Goal: Task Accomplishment & Management: Manage account settings

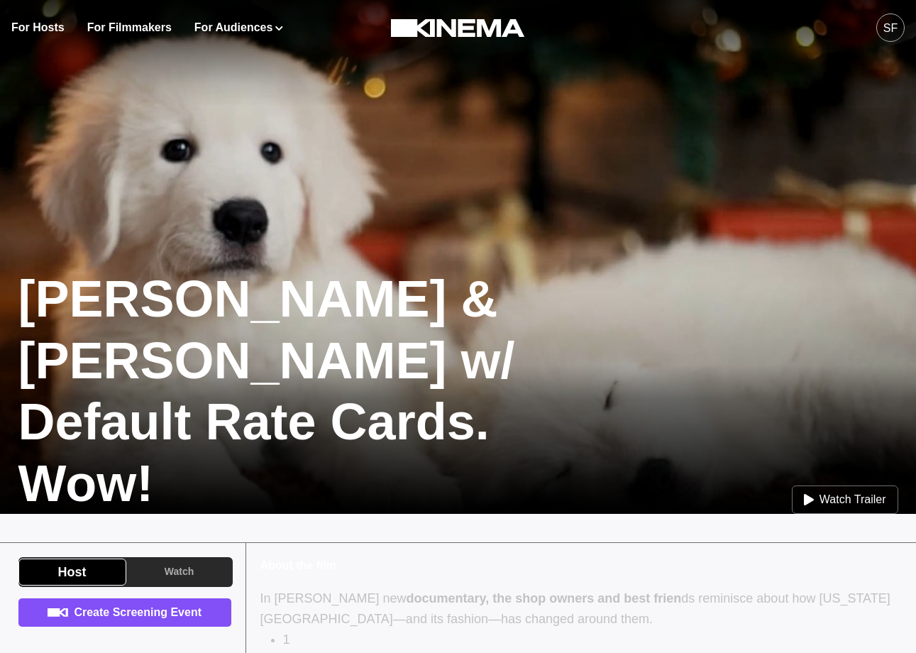
click at [460, 233] on img at bounding box center [458, 256] width 916 height 515
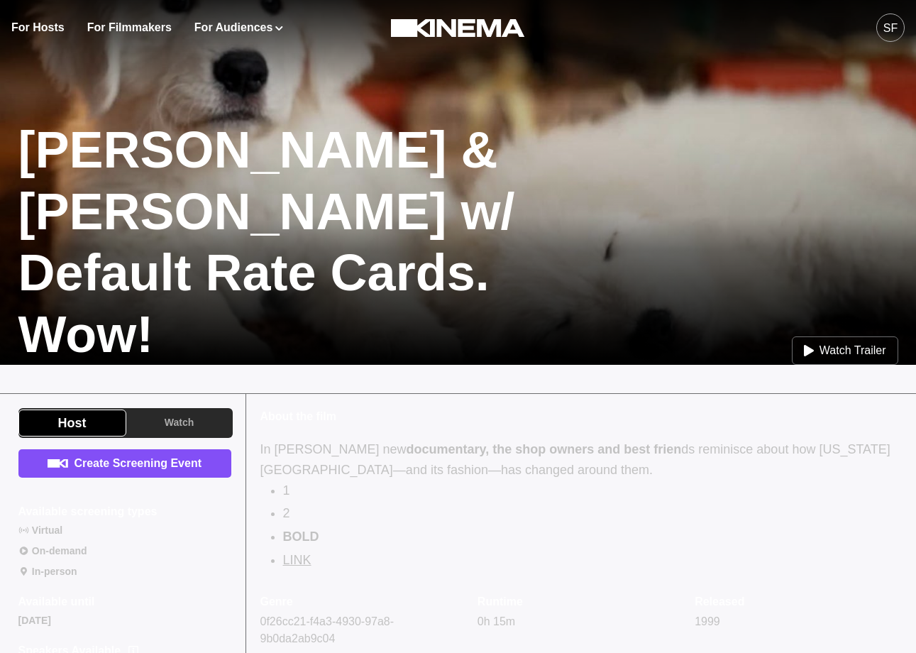
scroll to position [158, 0]
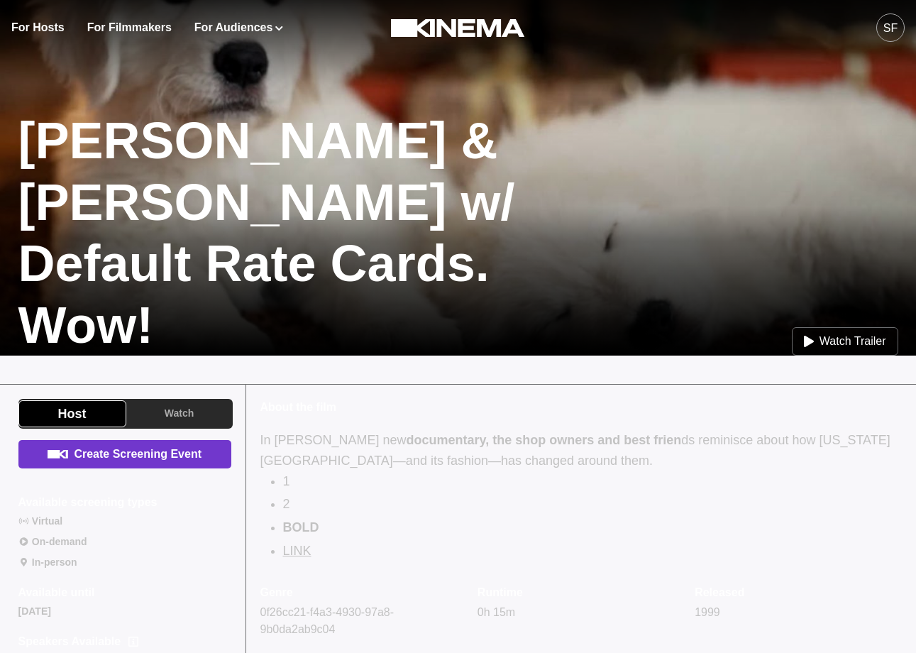
click at [189, 460] on link "Create Screening Event" at bounding box center [124, 454] width 213 height 28
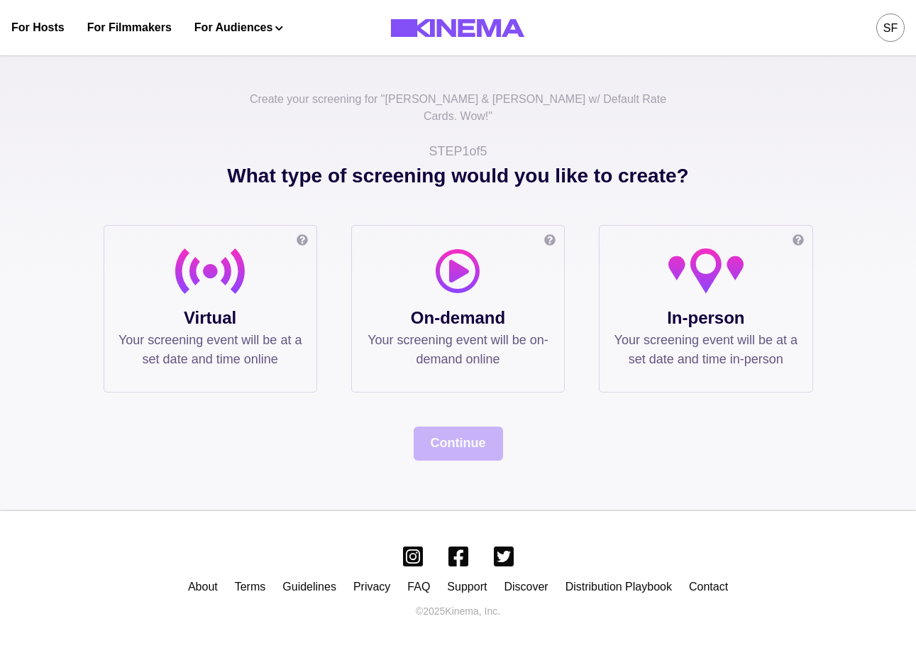
click at [207, 309] on p "Virtual" at bounding box center [210, 318] width 184 height 26
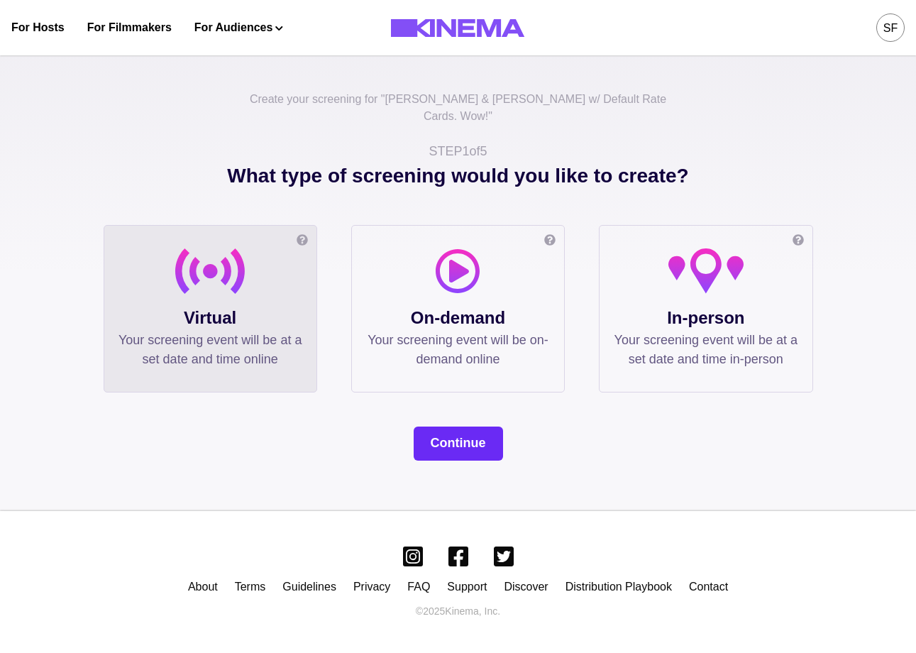
click at [460, 429] on button "Continue" at bounding box center [458, 443] width 89 height 34
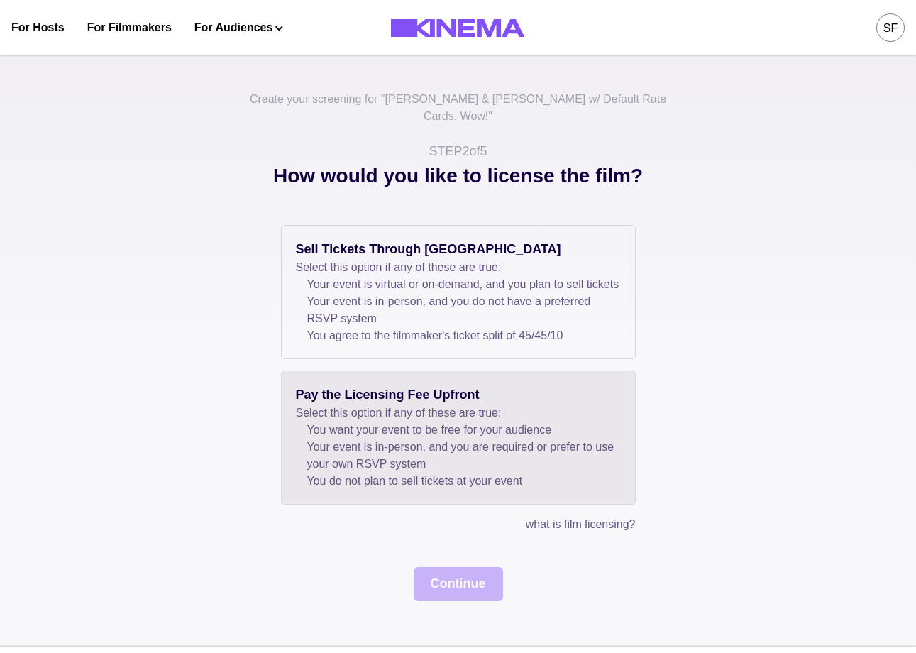
scroll to position [135, 0]
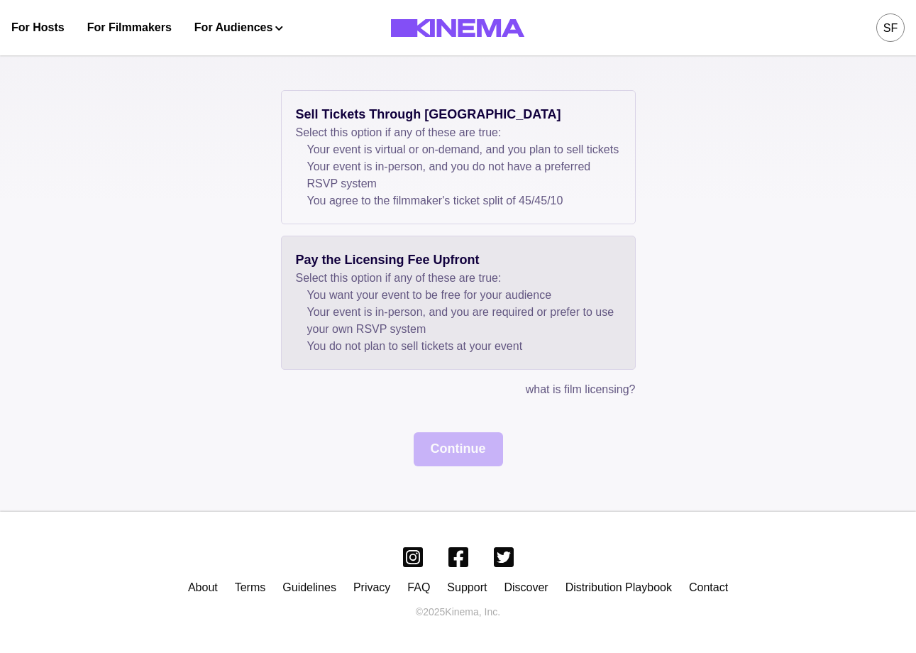
click at [426, 321] on li "Your event is in-person, and you are required or prefer to use your own RSVP sy…" at bounding box center [464, 321] width 314 height 34
click at [446, 460] on button "Continue" at bounding box center [458, 449] width 89 height 34
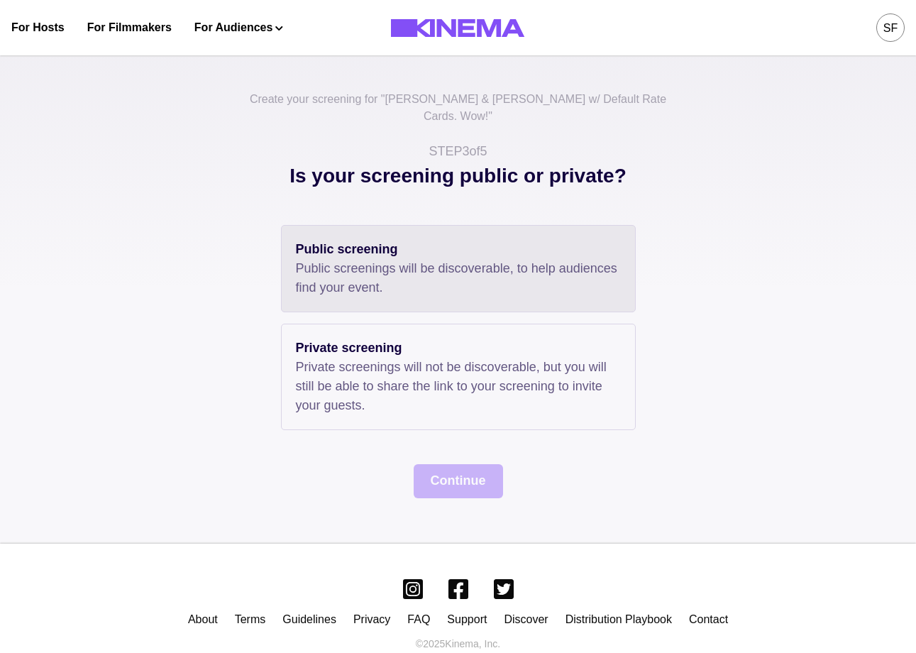
click at [361, 264] on p "Public screenings will be discoverable, to help audiences find your event." at bounding box center [458, 278] width 325 height 38
click at [441, 464] on button "Continue" at bounding box center [458, 481] width 89 height 34
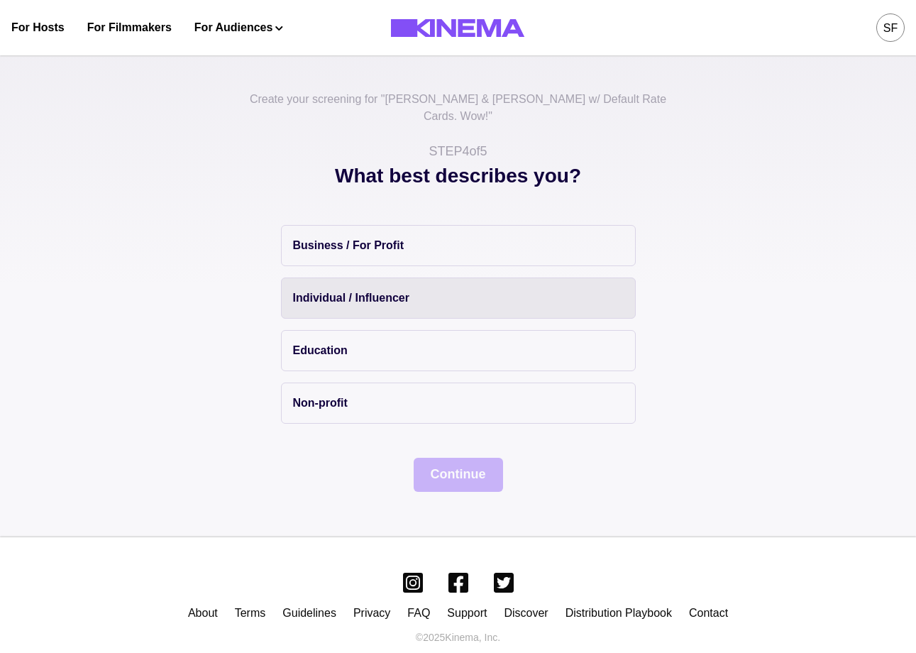
click at [323, 289] on p "Individual / Influencer" at bounding box center [351, 297] width 116 height 17
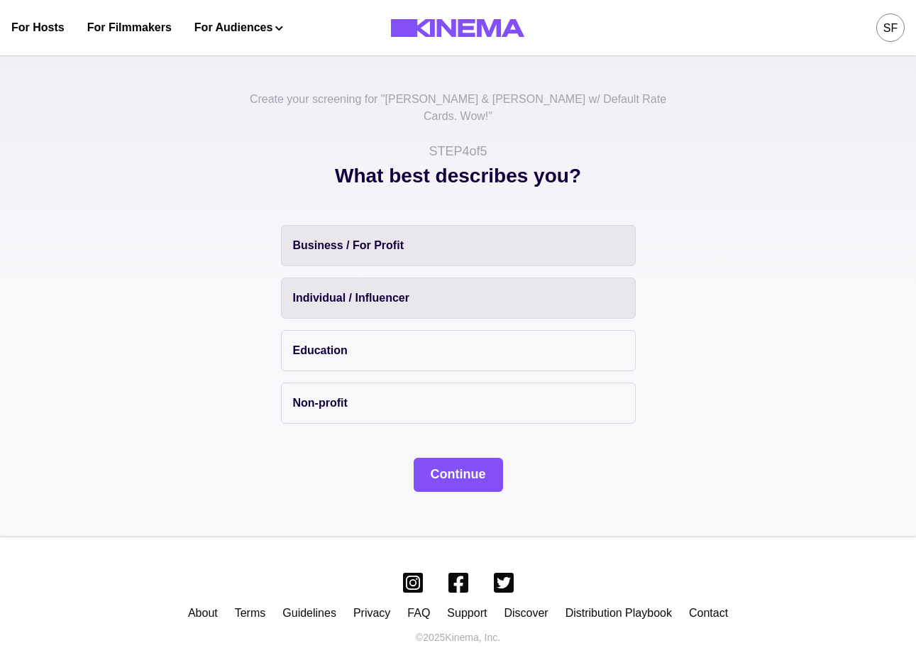
click at [364, 237] on p "Business / For Profit" at bounding box center [348, 245] width 111 height 17
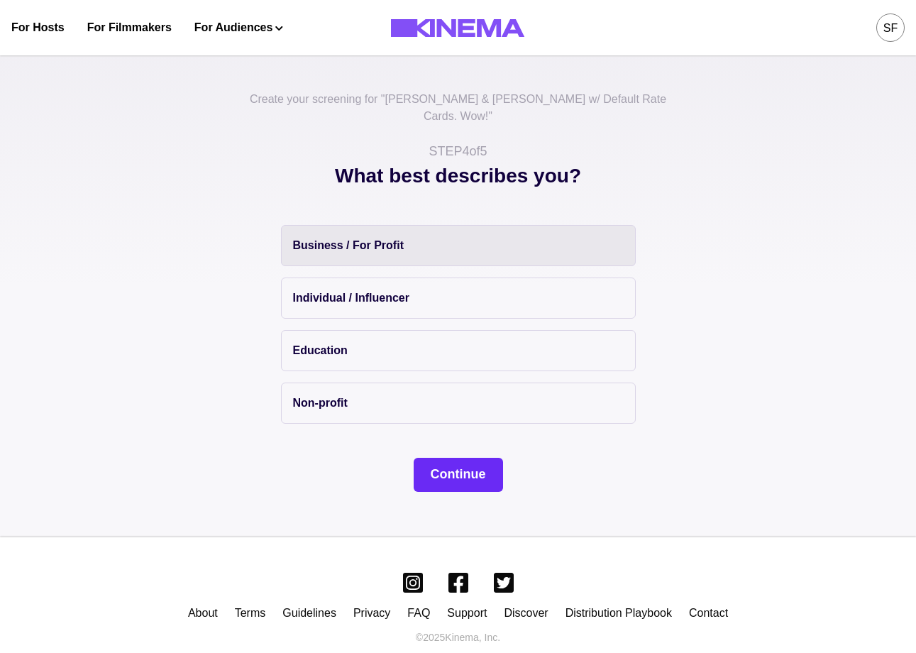
click at [424, 474] on button "Continue" at bounding box center [458, 475] width 89 height 34
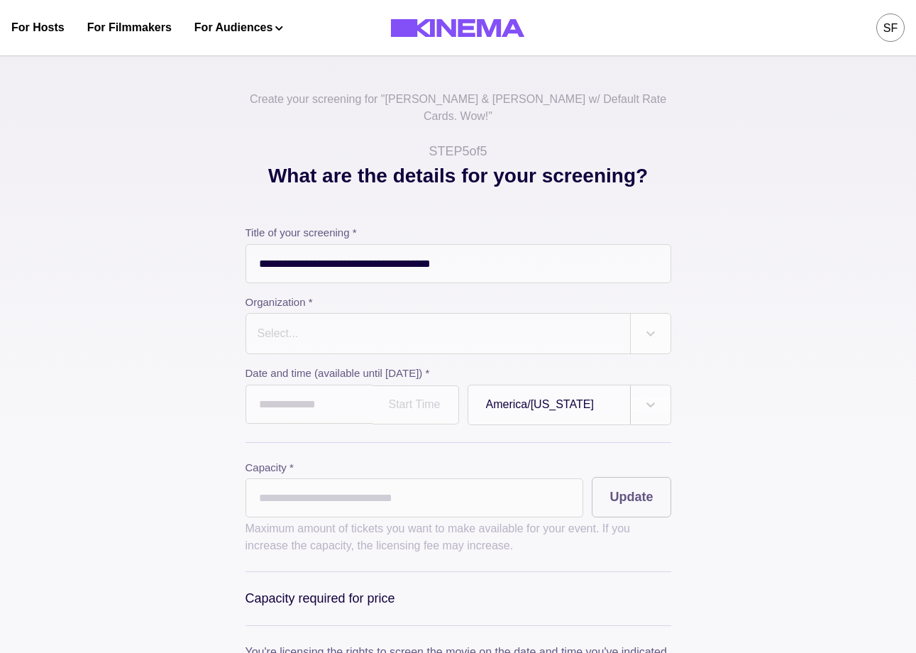
click at [436, 478] on input "*" at bounding box center [414, 497] width 338 height 39
click at [341, 334] on div "Select..." at bounding box center [438, 334] width 384 height 40
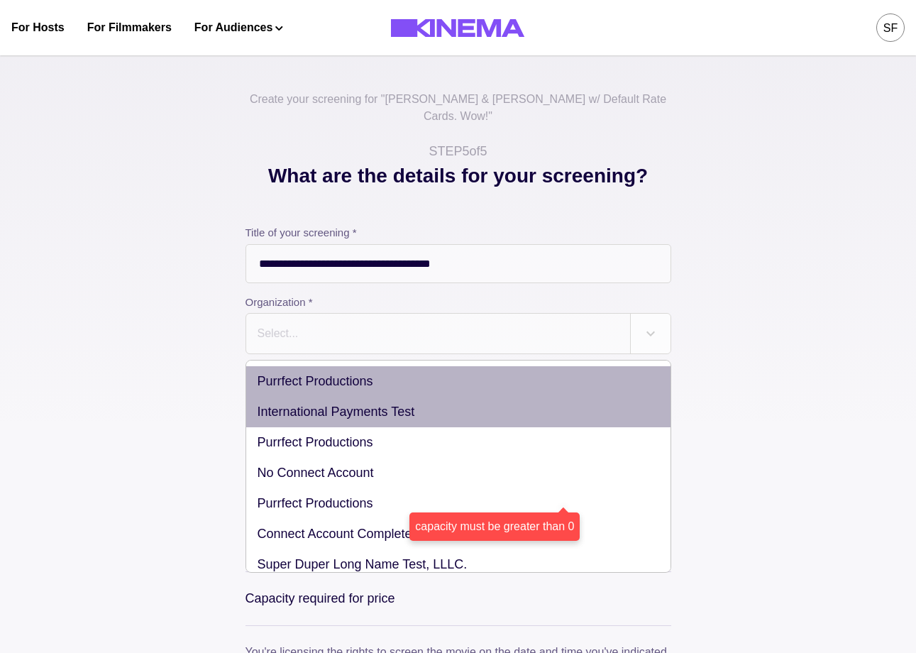
click at [331, 376] on div "Purrfect Productions" at bounding box center [458, 381] width 424 height 31
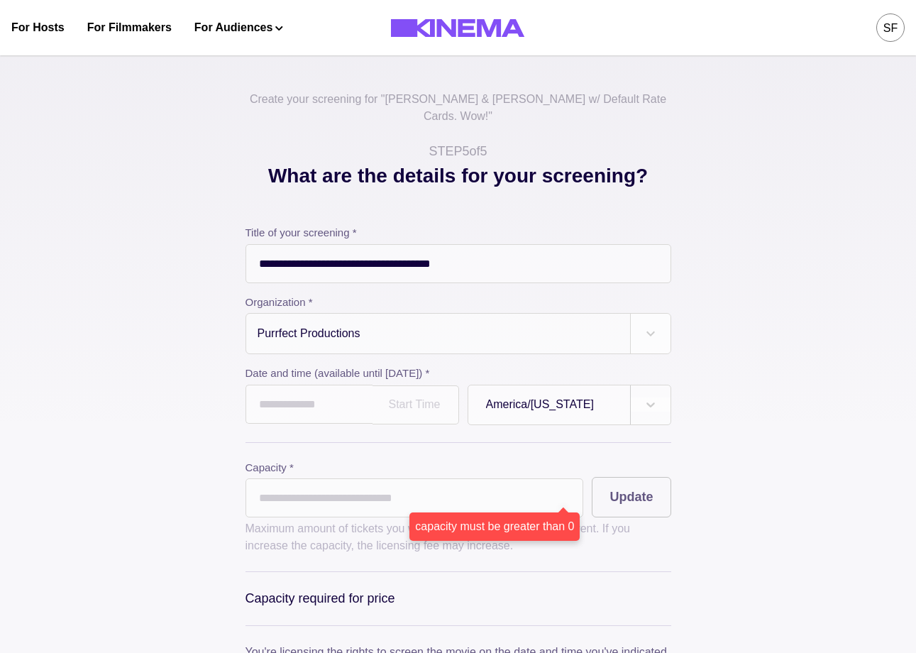
drag, startPoint x: 172, startPoint y: 406, endPoint x: 207, endPoint y: 406, distance: 35.5
click at [172, 406] on div "**********" at bounding box center [458, 471] width 709 height 621
click at [284, 406] on input "text" at bounding box center [308, 403] width 127 height 39
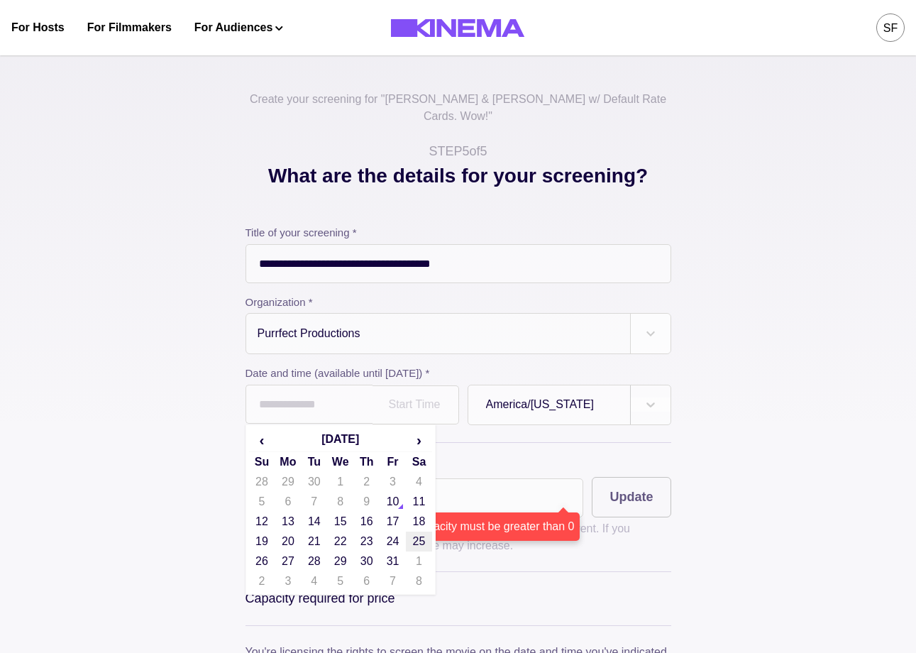
click at [413, 531] on td "25" at bounding box center [419, 541] width 26 height 20
type input "**********"
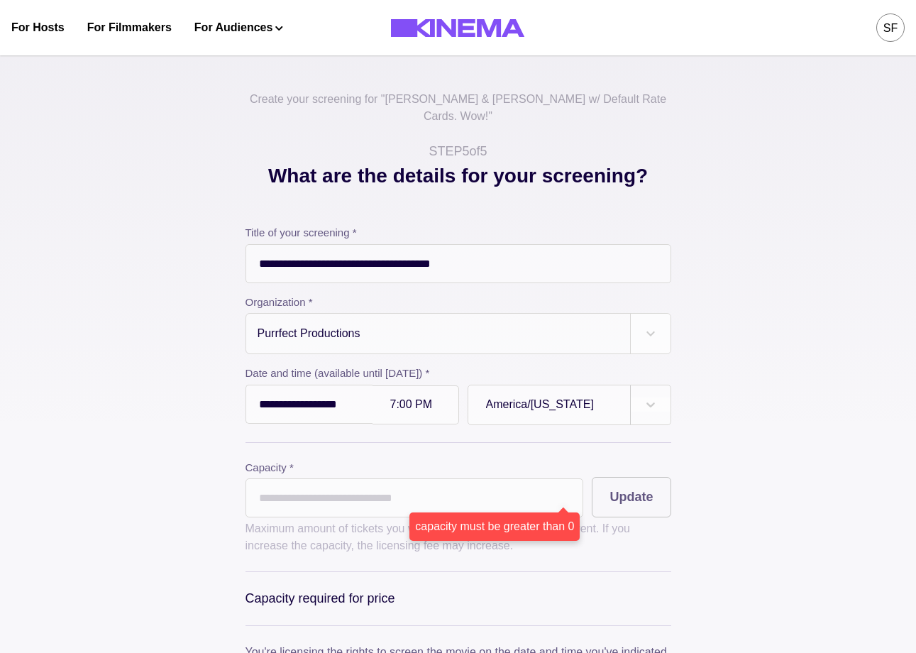
click at [287, 478] on input "*" at bounding box center [414, 497] width 338 height 39
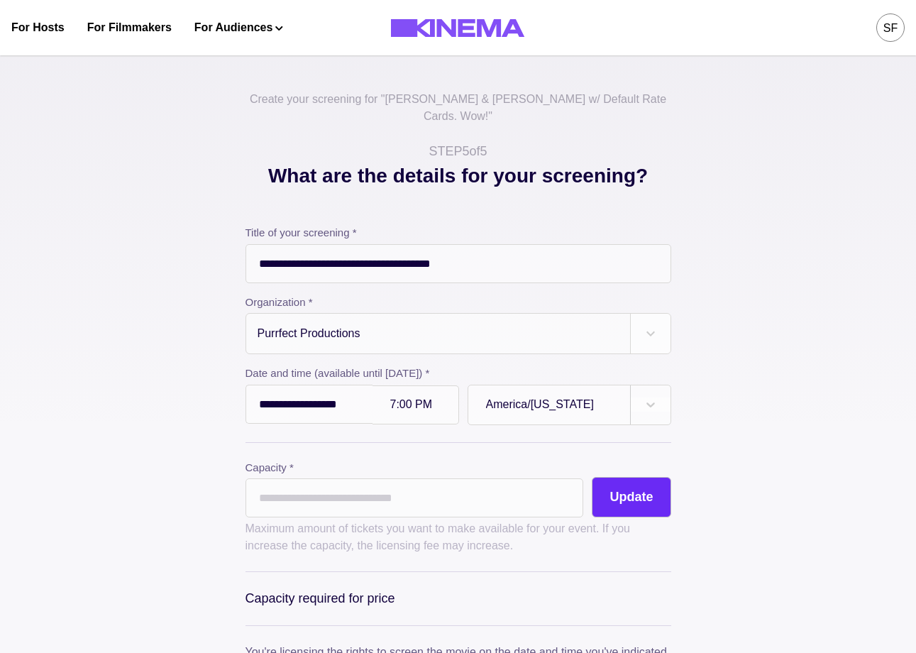
type input "**"
click at [660, 477] on button "Update" at bounding box center [631, 497] width 79 height 40
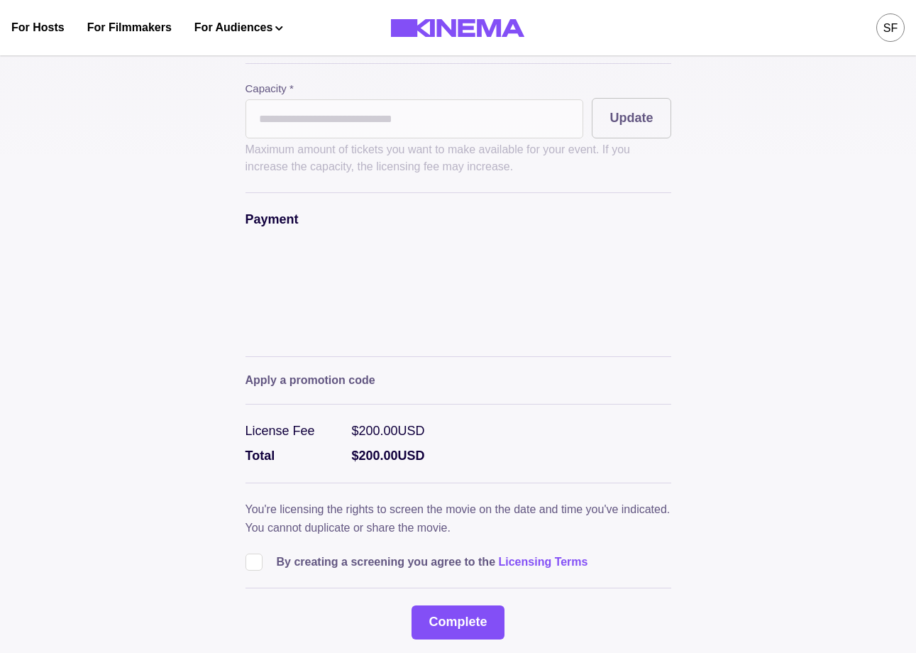
scroll to position [387, 0]
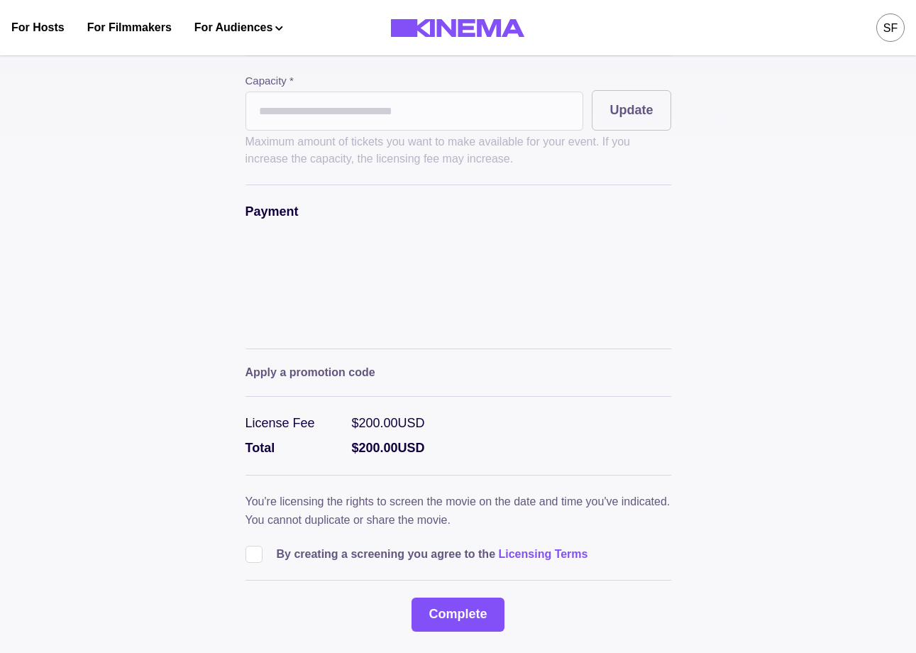
click at [253, 546] on span at bounding box center [253, 554] width 17 height 17
click at [420, 580] on div at bounding box center [458, 580] width 426 height 1
click at [436, 597] on button "Complete" at bounding box center [457, 614] width 92 height 34
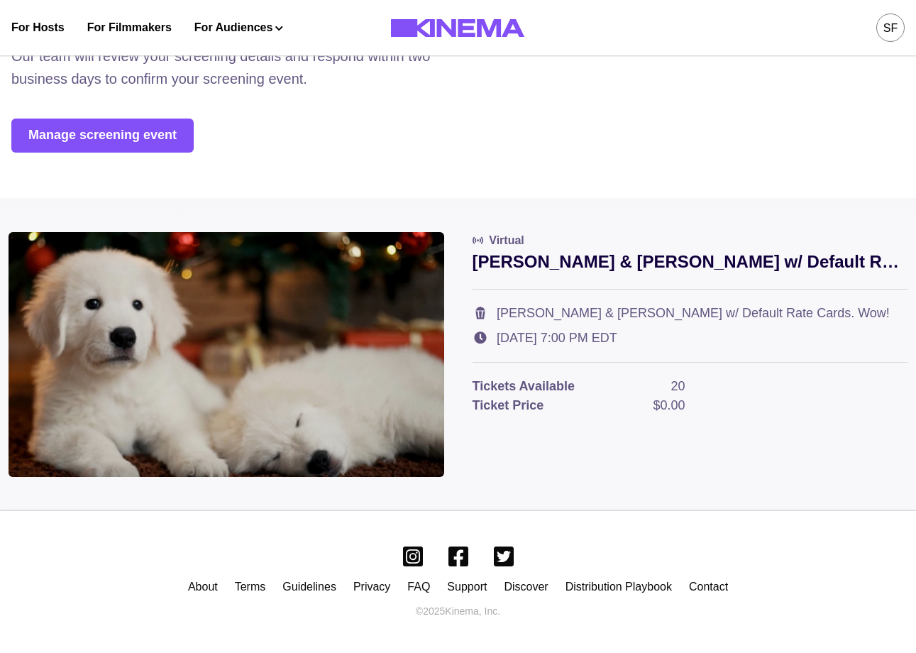
scroll to position [0, 0]
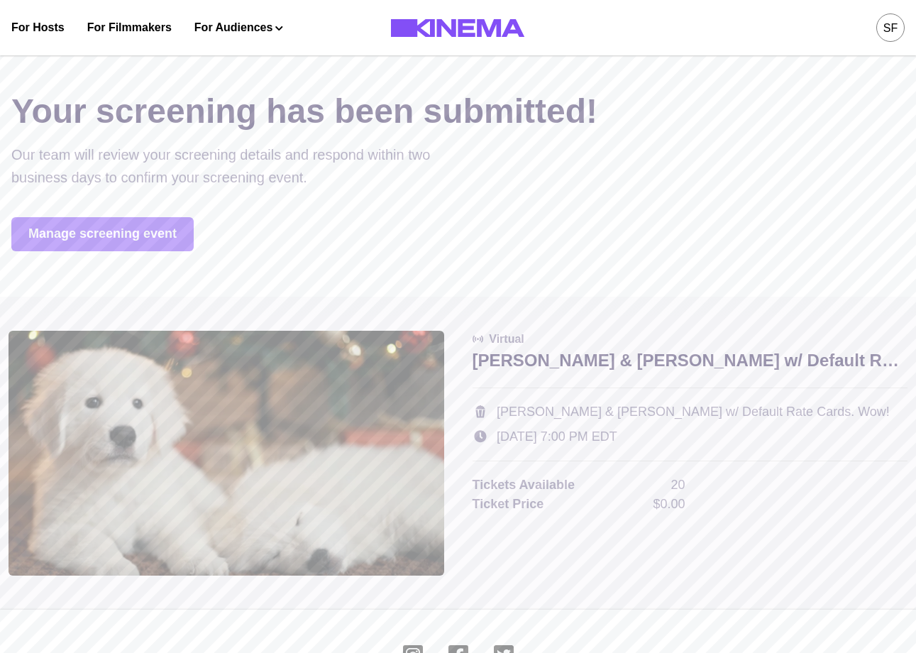
click at [139, 236] on link "Manage screening event" at bounding box center [102, 234] width 182 height 34
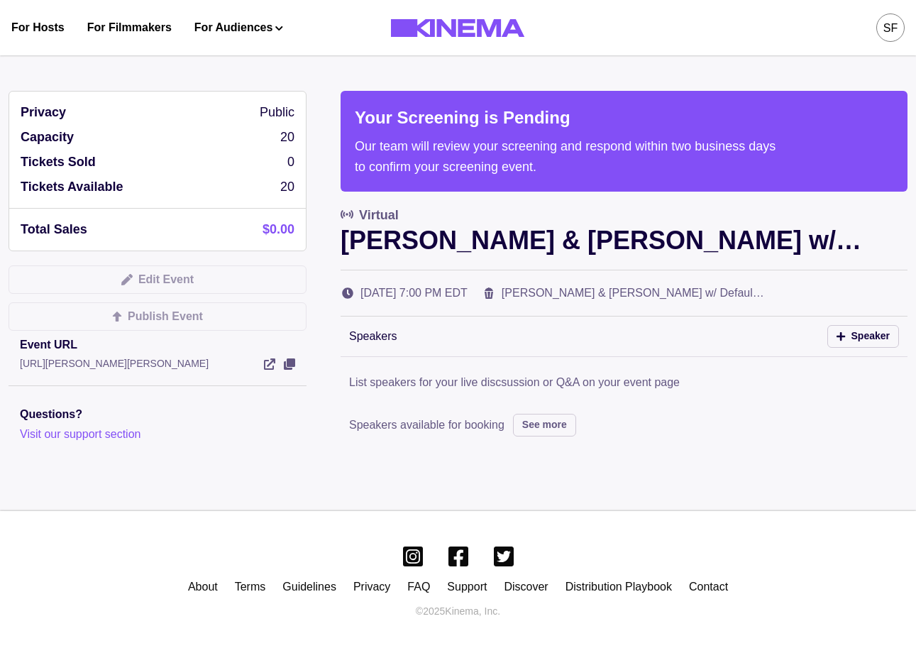
click at [227, 67] on link "Watch Now" at bounding box center [237, 76] width 142 height 26
click at [326, 56] on div "Privacy Public Capacity 20 Tickets Sold 0 Tickets Available 20 Total Sales $0.0…" at bounding box center [458, 277] width 916 height 465
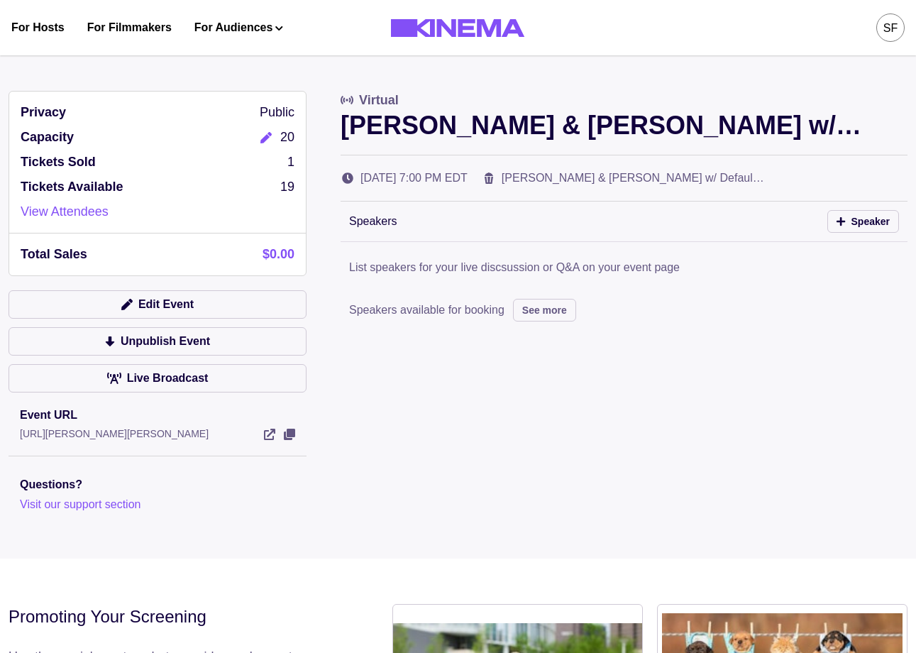
click at [267, 133] on icon "Edit" at bounding box center [265, 137] width 11 height 11
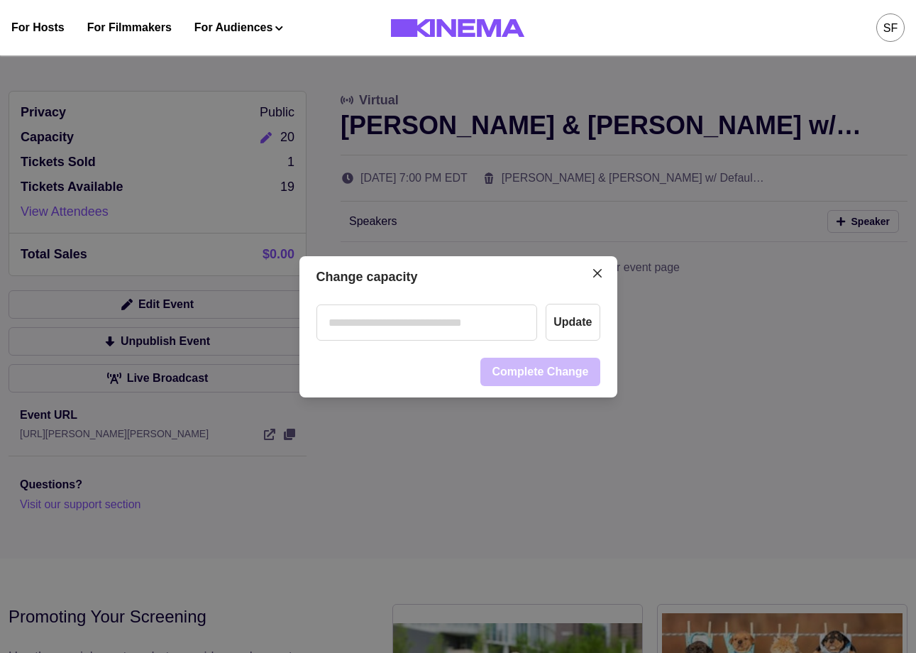
click at [415, 321] on input "number" at bounding box center [426, 322] width 221 height 36
click at [550, 162] on div "Change capacity Update Complete Change" at bounding box center [458, 326] width 916 height 653
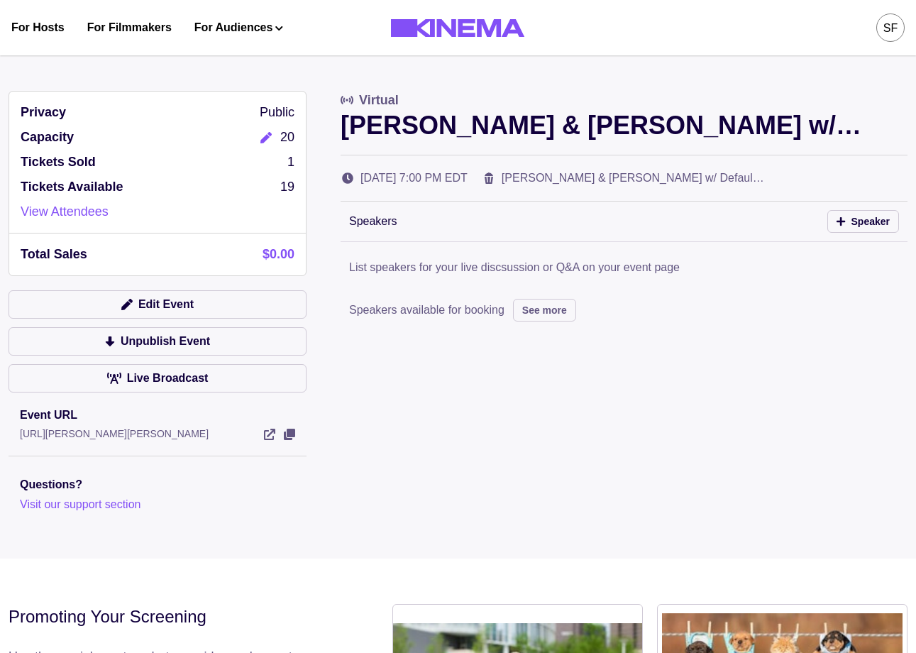
click at [260, 128] on button "Edit" at bounding box center [266, 137] width 28 height 19
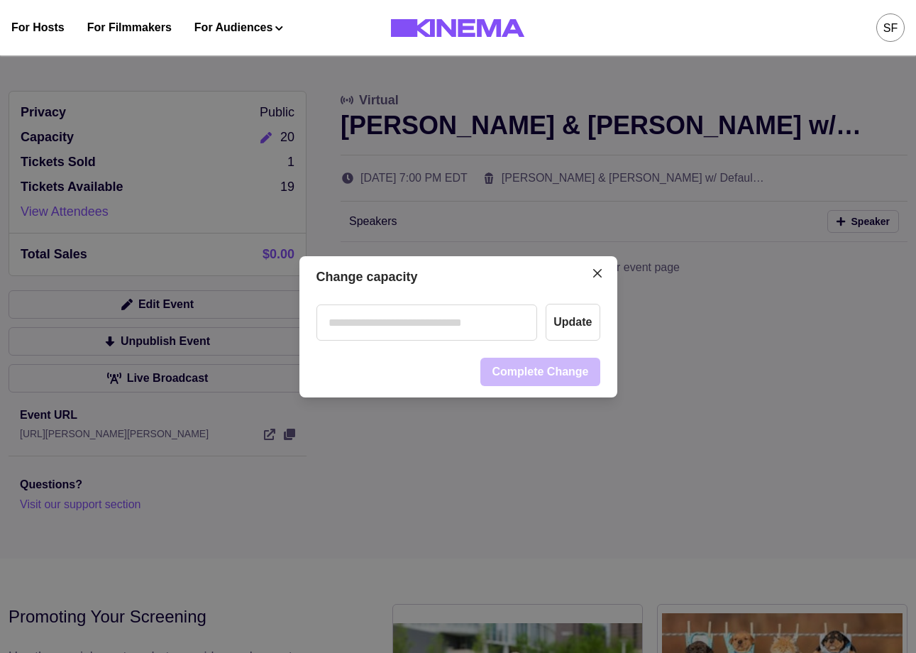
click at [401, 311] on input "number" at bounding box center [426, 322] width 221 height 36
type input "**"
click at [556, 316] on button "Update" at bounding box center [573, 322] width 54 height 37
click at [566, 330] on button "Update" at bounding box center [573, 322] width 54 height 37
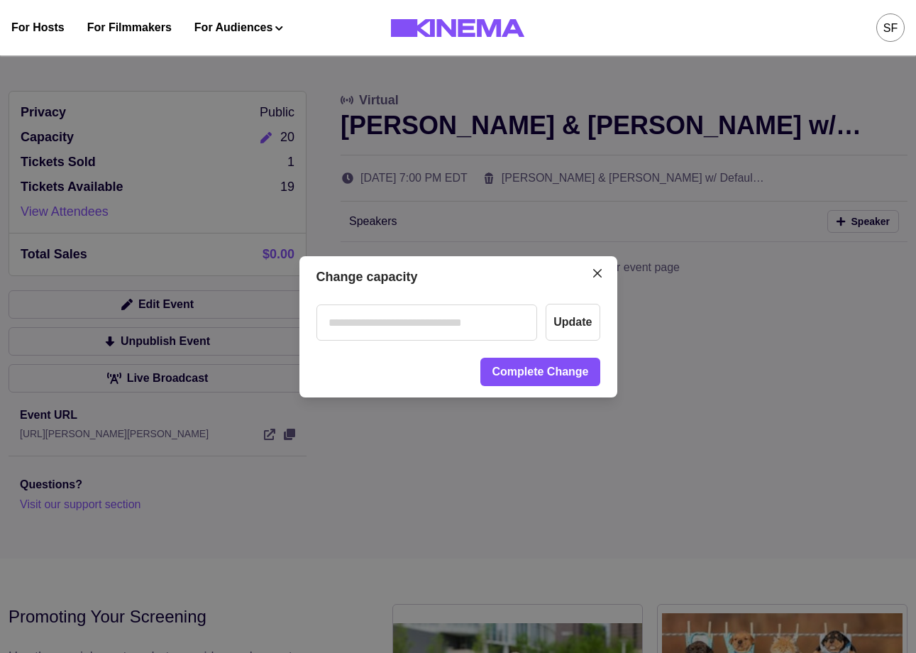
drag, startPoint x: 460, startPoint y: 326, endPoint x: 458, endPoint y: 337, distance: 11.7
click at [460, 325] on input "**" at bounding box center [426, 322] width 221 height 36
click at [400, 422] on div "Change capacity ** Update Complete Change" at bounding box center [458, 326] width 916 height 653
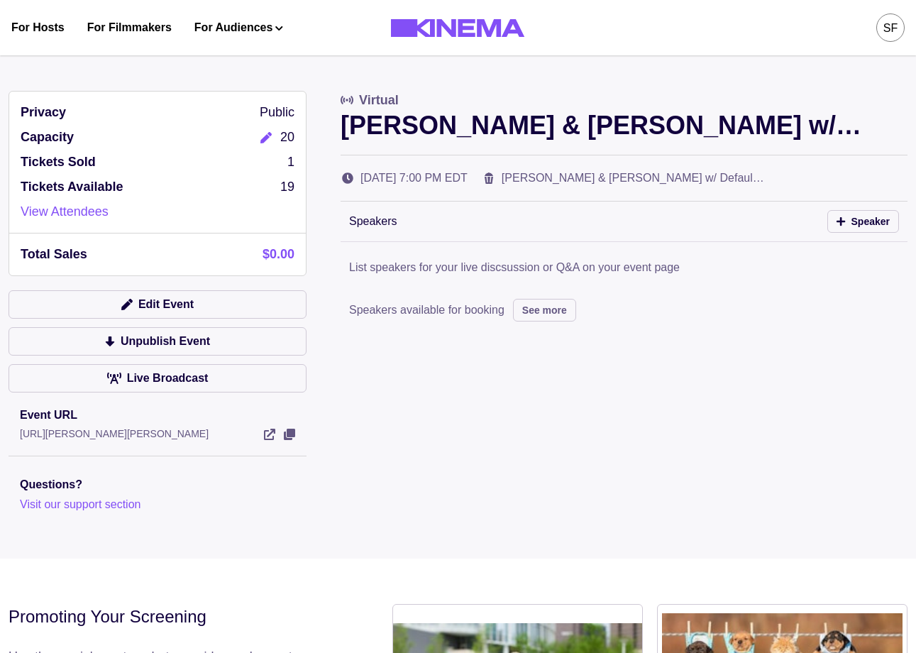
click at [257, 128] on button "Edit" at bounding box center [266, 137] width 28 height 19
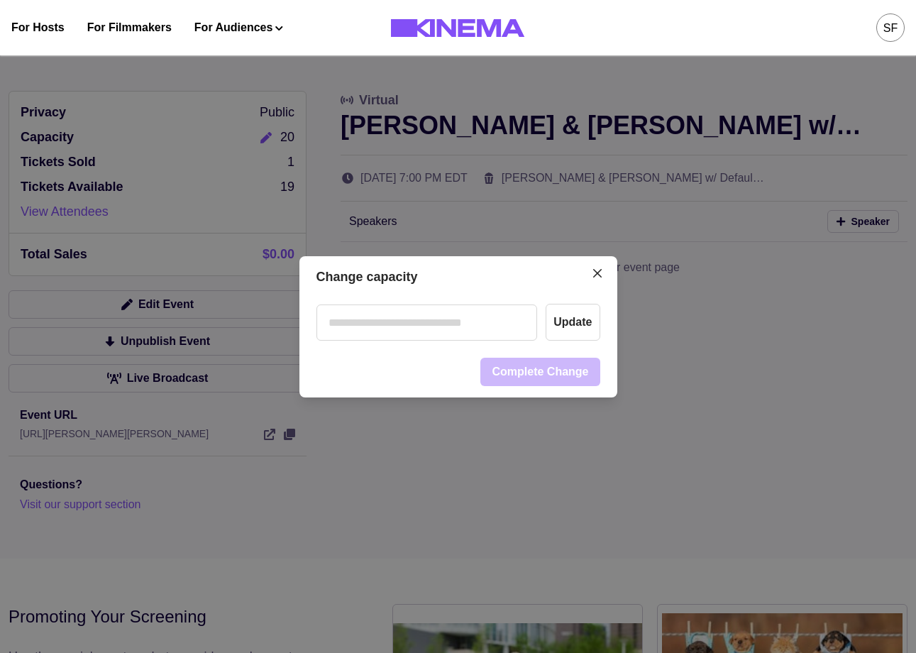
click at [428, 316] on input "number" at bounding box center [426, 322] width 221 height 36
type input "**"
click at [579, 331] on button "Update" at bounding box center [573, 322] width 54 height 37
click at [562, 360] on button "Complete Change" at bounding box center [539, 372] width 119 height 28
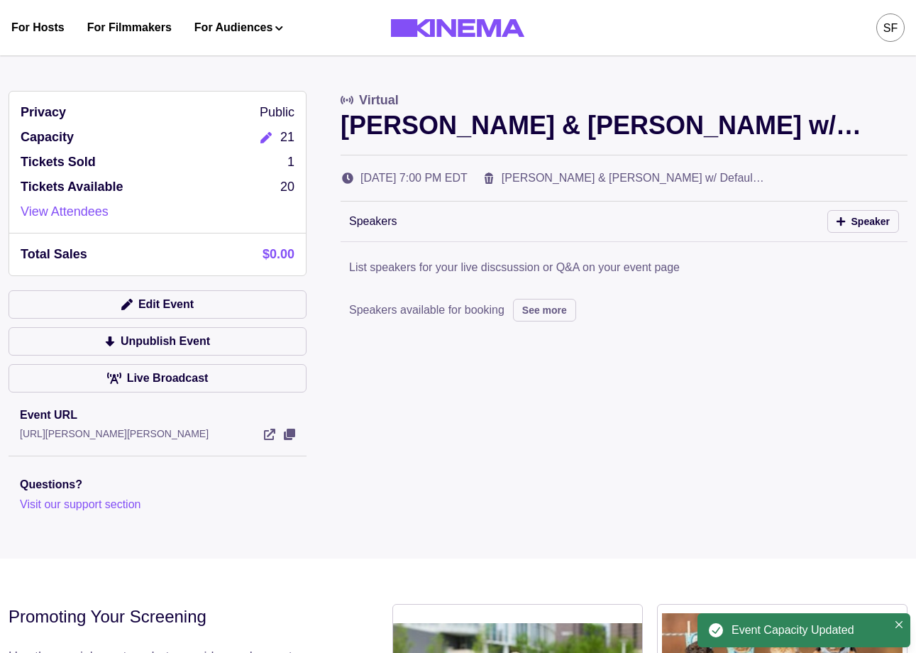
click at [368, 507] on div "Privacy Public Capacity 21 Tickets Sold 1 Tickets Available 20 View Attendees T…" at bounding box center [458, 302] width 899 height 422
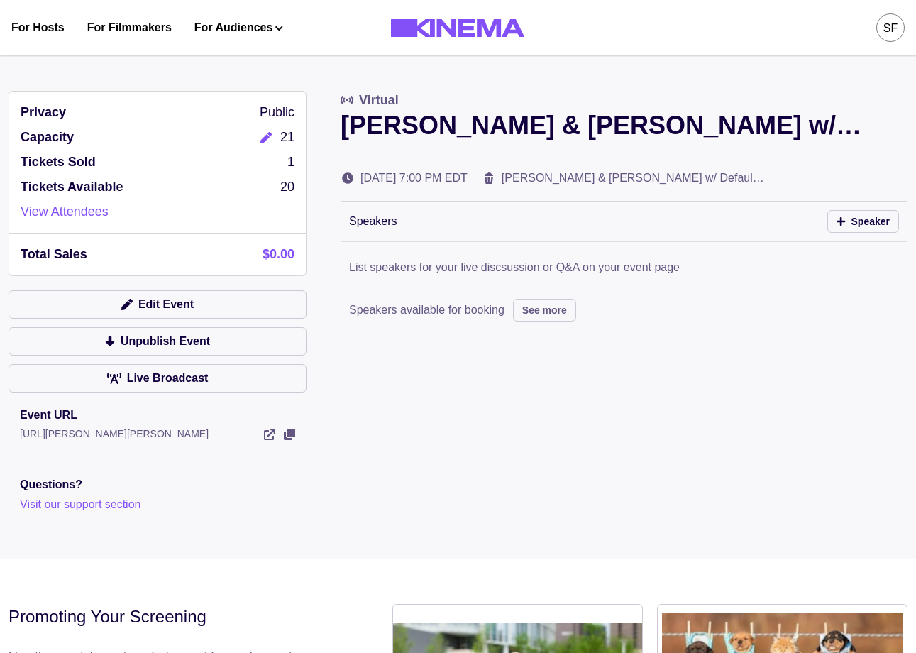
click at [272, 141] on icon "Edit" at bounding box center [265, 137] width 11 height 11
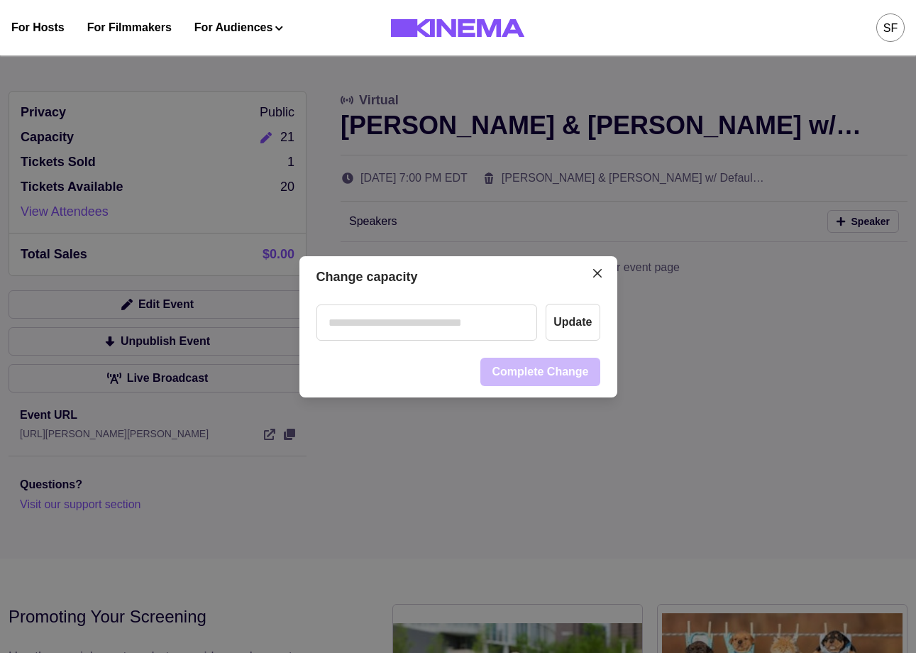
click at [421, 328] on input "number" at bounding box center [426, 322] width 221 height 36
click at [598, 277] on button "Close" at bounding box center [597, 273] width 23 height 23
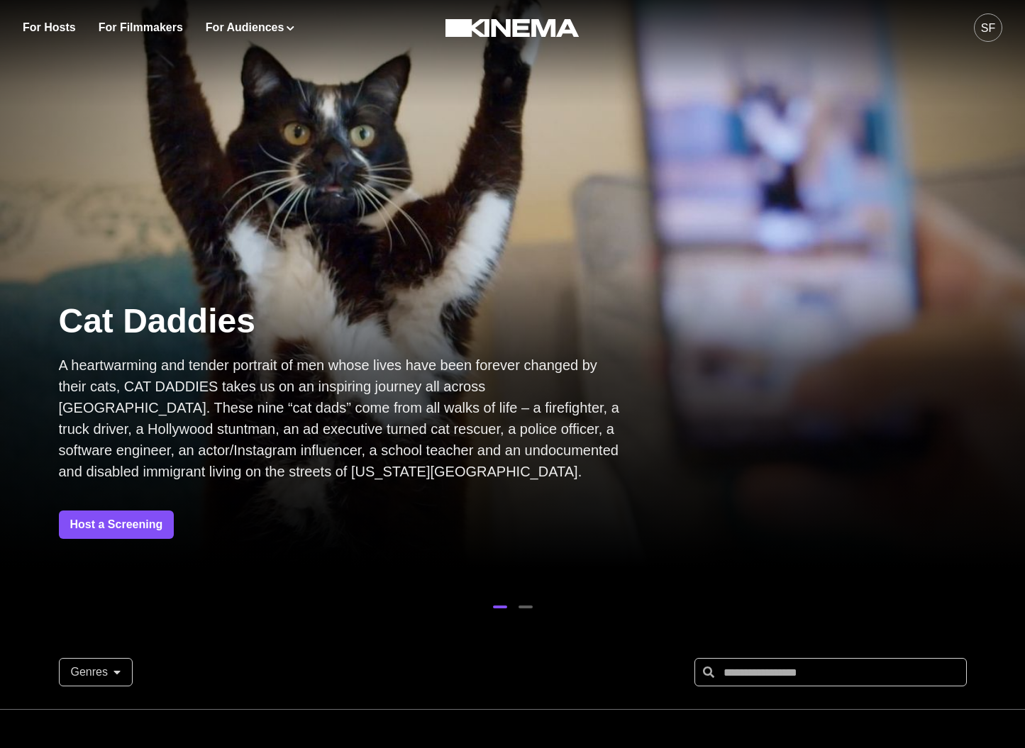
click at [992, 40] on button "SF" at bounding box center [988, 27] width 28 height 55
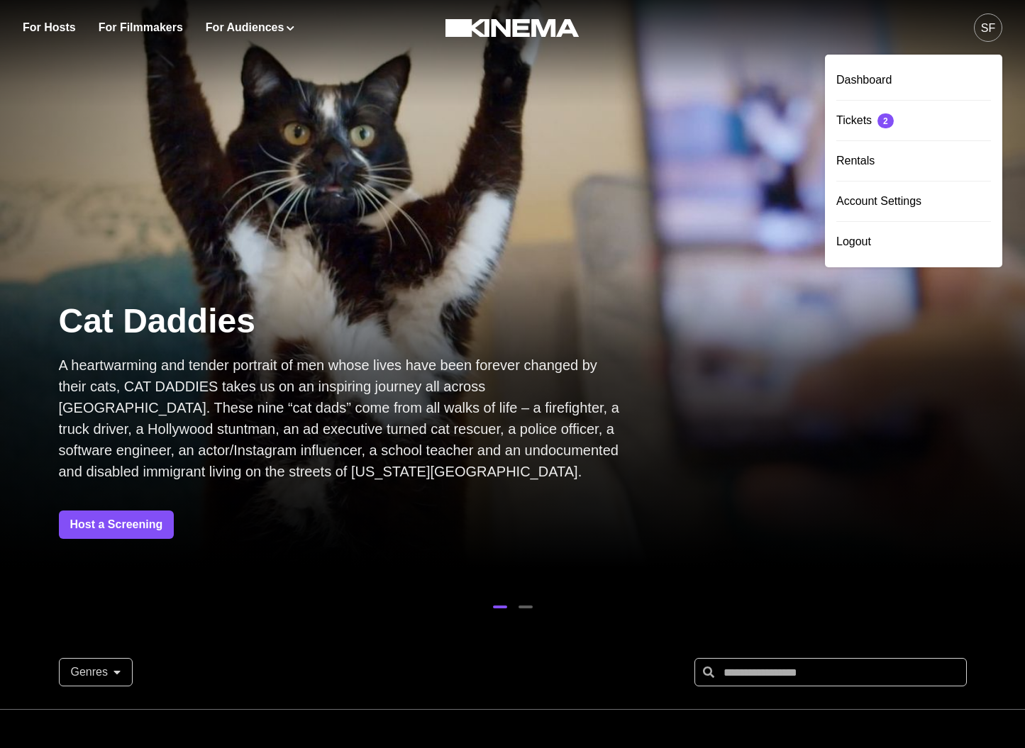
click at [877, 156] on div "Rentals" at bounding box center [913, 161] width 155 height 40
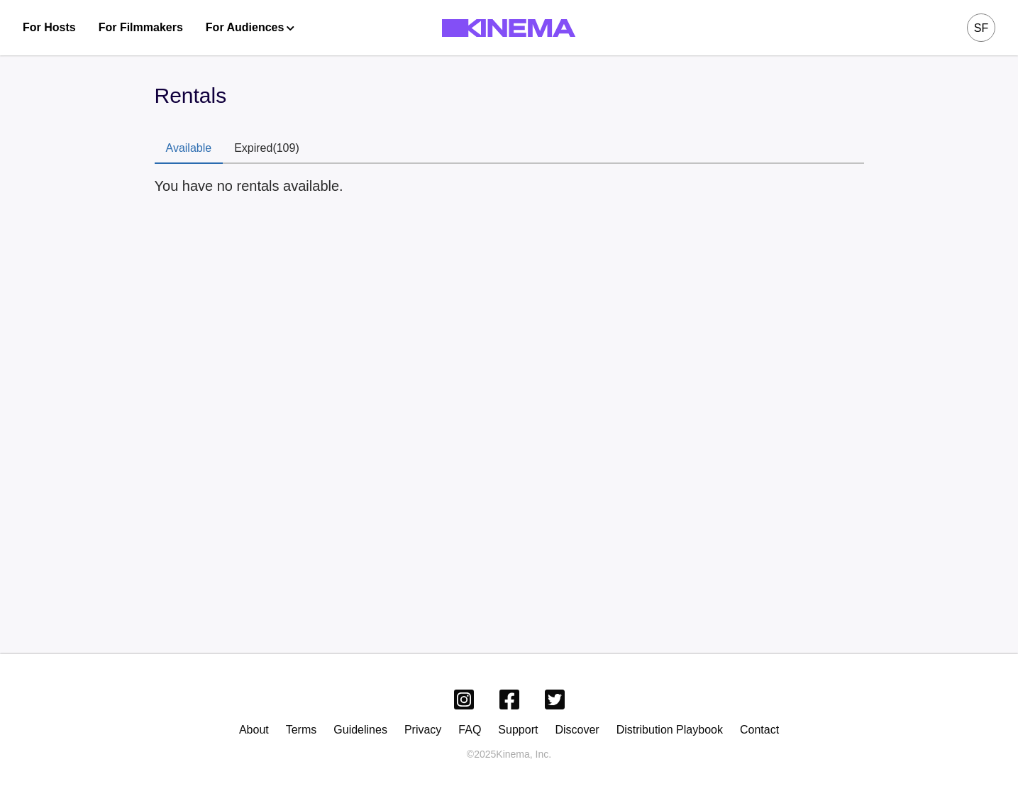
drag, startPoint x: 958, startPoint y: 32, endPoint x: 966, endPoint y: 32, distance: 8.5
click at [964, 32] on div "SF" at bounding box center [801, 27] width 389 height 55
click at [967, 32] on button "SF" at bounding box center [981, 27] width 28 height 55
click at [873, 240] on div "Logout" at bounding box center [906, 242] width 155 height 40
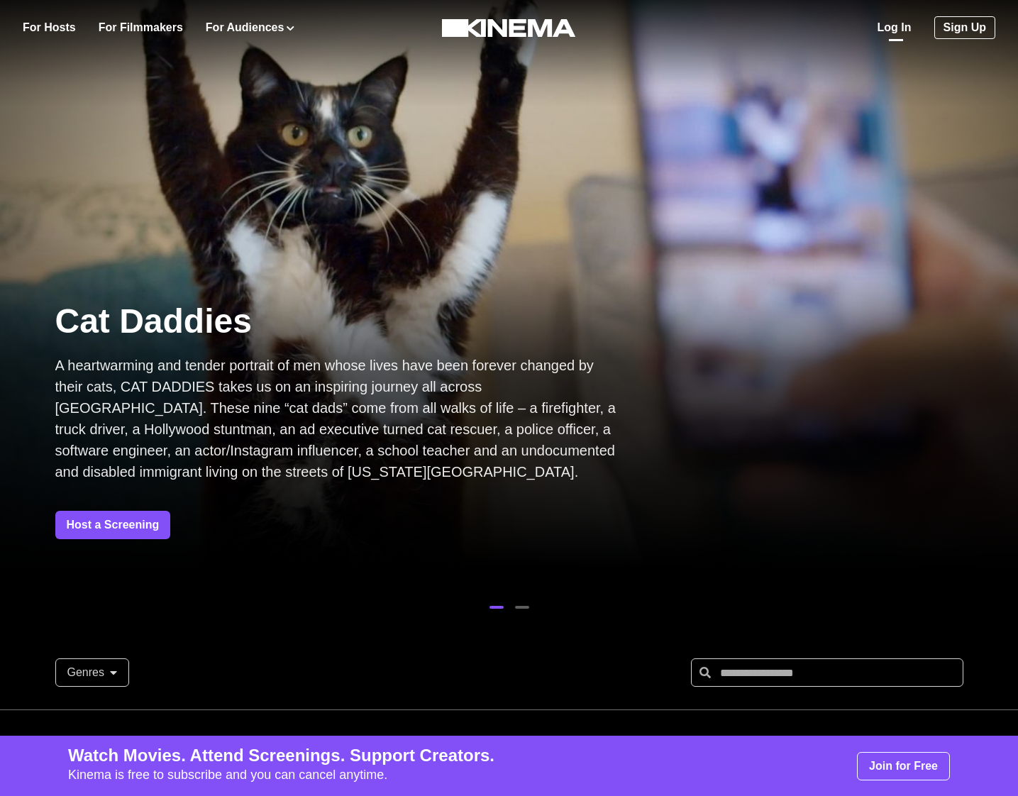
click at [902, 26] on link "Log In" at bounding box center [895, 27] width 34 height 17
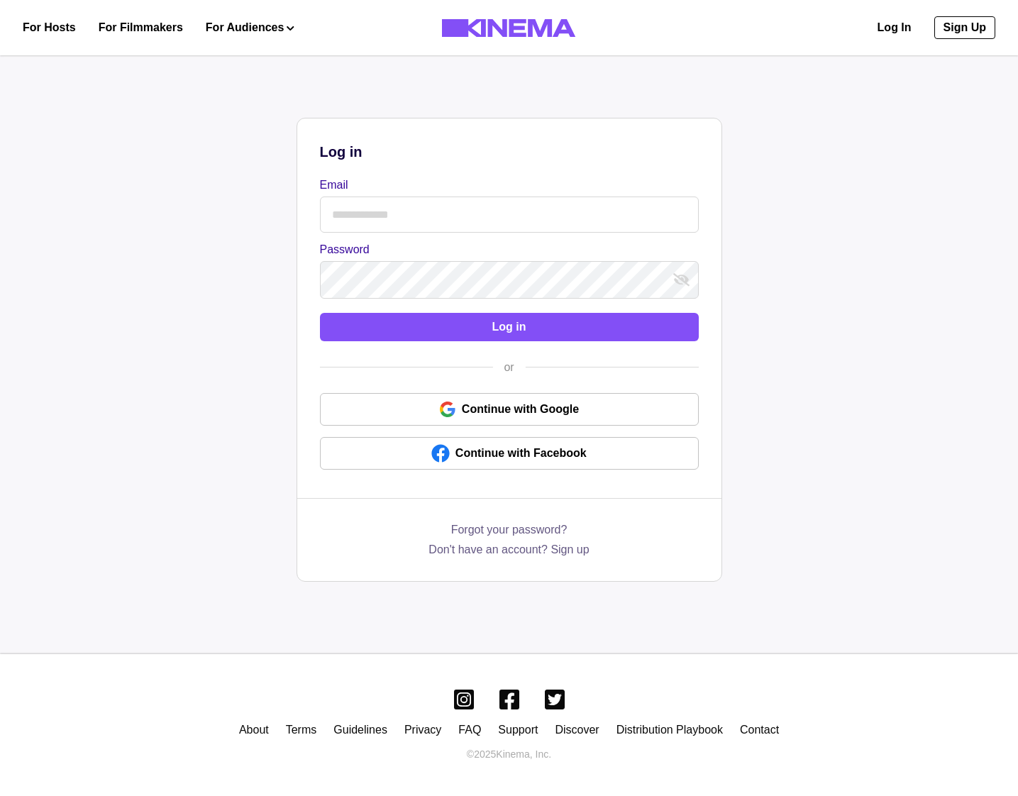
click at [477, 235] on div "Email Password" at bounding box center [509, 238] width 379 height 122
click at [477, 228] on input "Email" at bounding box center [509, 215] width 379 height 36
type input "**********"
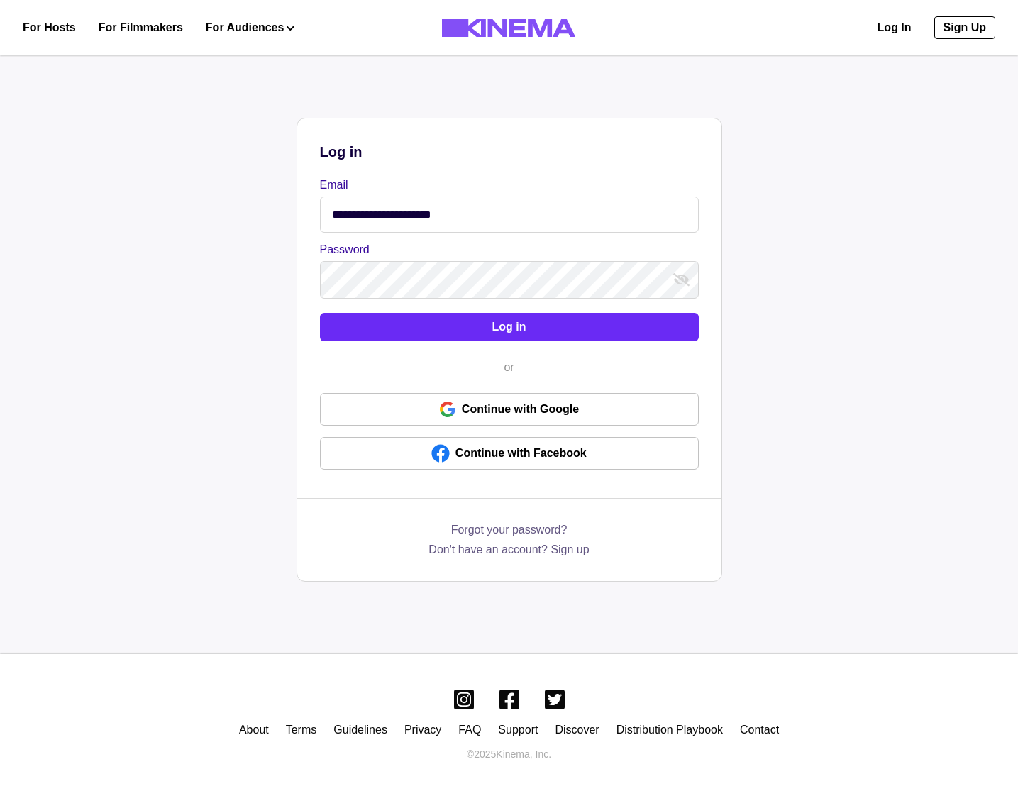
click at [405, 326] on button "Log in" at bounding box center [509, 327] width 379 height 28
